Goal: Information Seeking & Learning: Learn about a topic

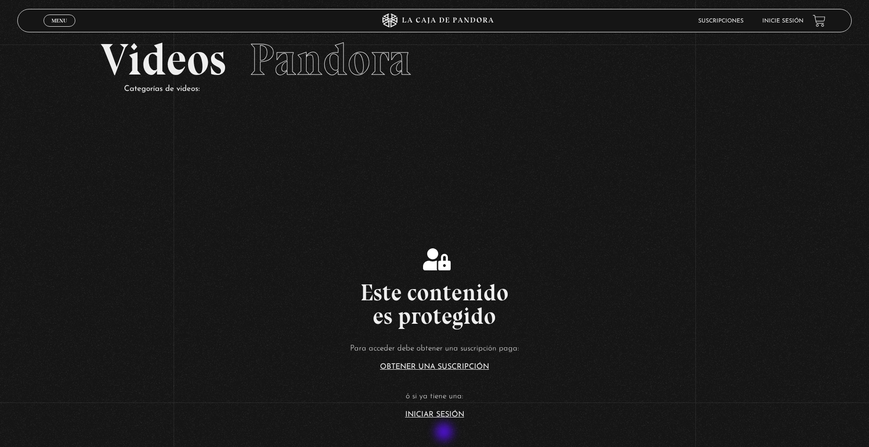
scroll to position [47, 0]
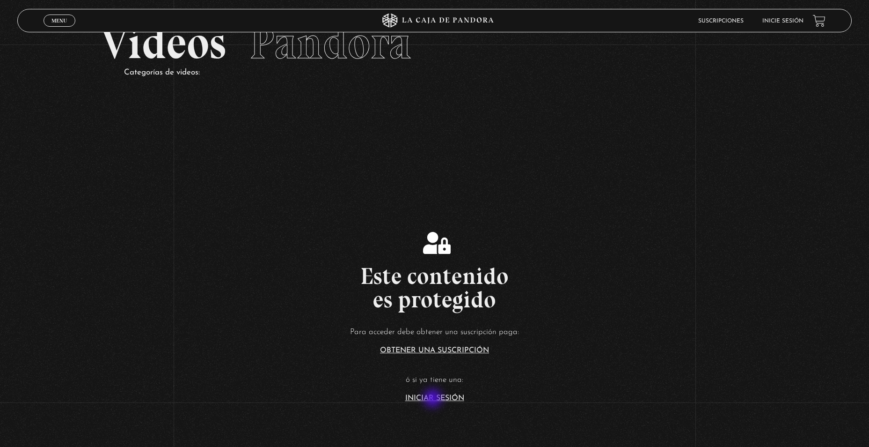
click at [434, 399] on link "Iniciar Sesión" at bounding box center [434, 397] width 59 height 7
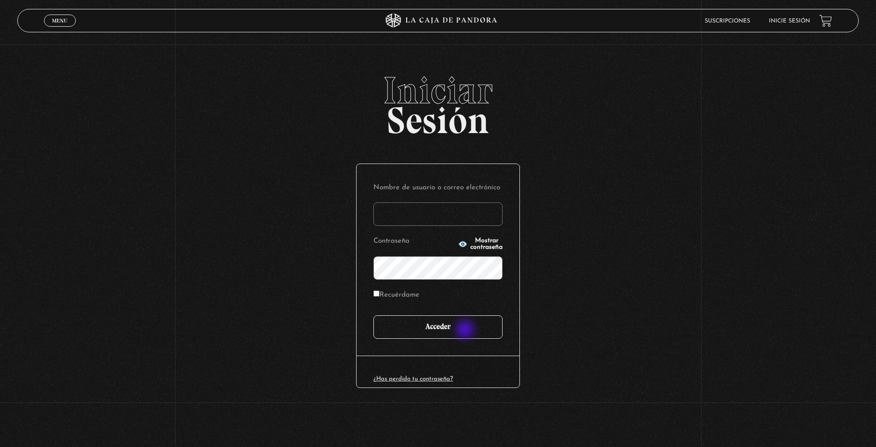
type input "CinthyaVA"
click at [467, 329] on input "Acceder" at bounding box center [438, 326] width 129 height 23
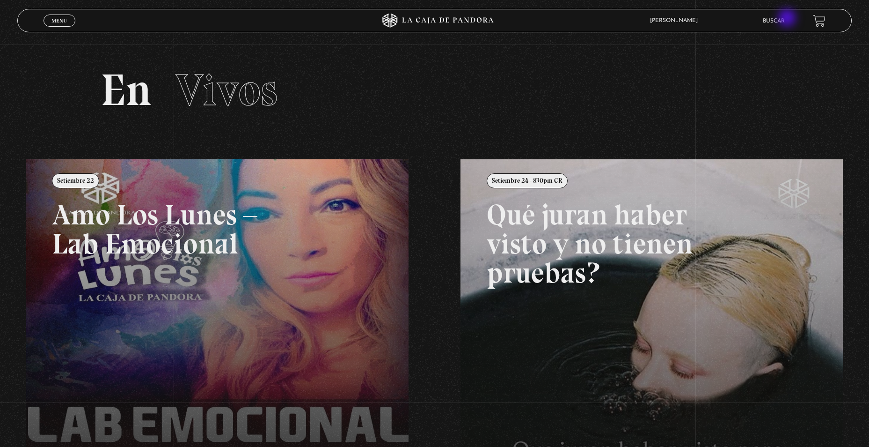
click at [785, 19] on link "Buscar" at bounding box center [774, 21] width 22 height 6
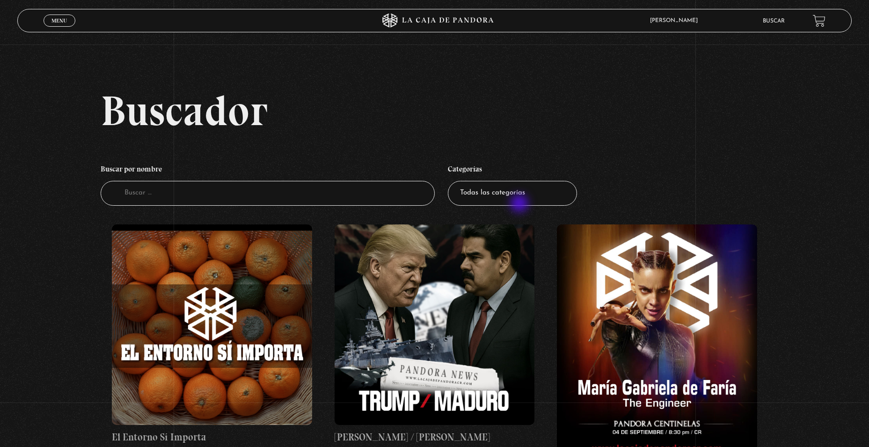
click at [521, 204] on select "Todas las categorías 11:11 Humanitario (1) Amo los Lunes (3) Análisis de series…" at bounding box center [512, 193] width 129 height 25
select select "paranormal"
click at [451, 181] on select "Todas las categorías 11:11 Humanitario (1) Amo los Lunes (3) Análisis de series…" at bounding box center [512, 193] width 129 height 25
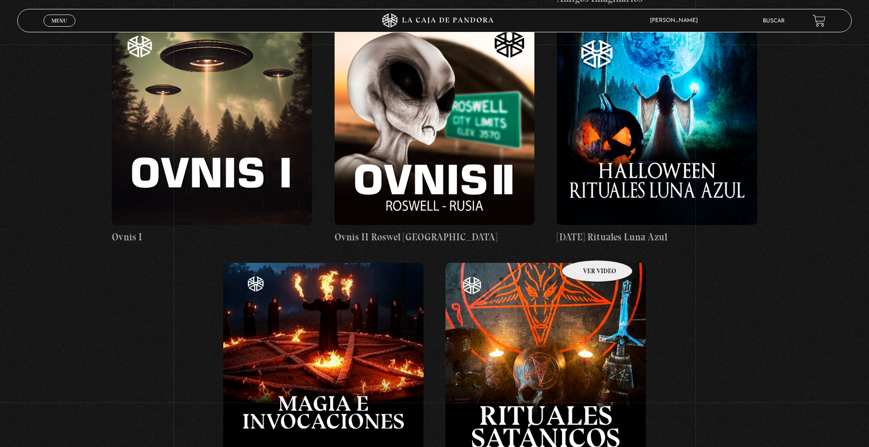
scroll to position [702, 0]
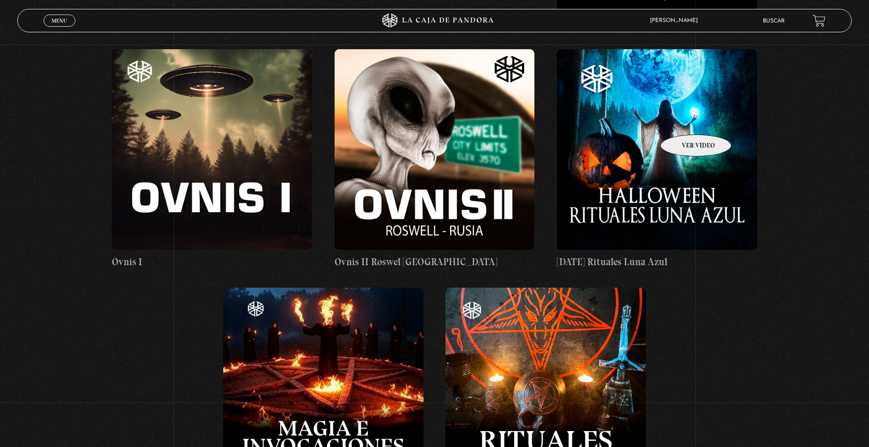
click at [684, 120] on figure at bounding box center [657, 149] width 200 height 200
